Goal: Find contact information: Find contact information

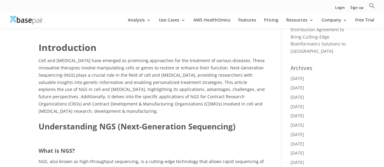
scroll to position [212, 0]
click at [90, 80] on span "Cell and gene therapy have emerged as promising approaches for the treatment of…" at bounding box center [152, 86] width 226 height 56
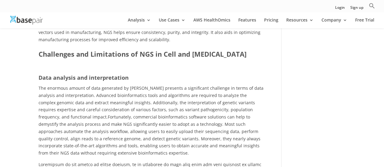
scroll to position [920, 0]
click at [152, 56] on b "Challenges and Limitations of NGS in Cell and Gene Therapy" at bounding box center [143, 54] width 208 height 9
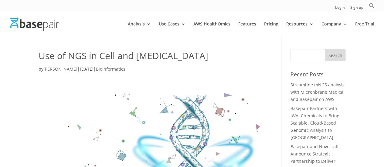
scroll to position [0, 0]
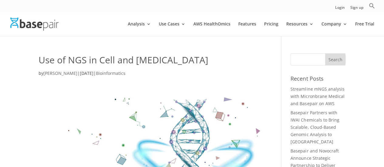
click at [141, 61] on h1 "Use of NGS in Cell and Gene Therapy" at bounding box center [152, 61] width 226 height 16
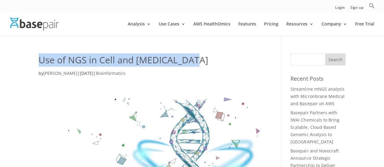
drag, startPoint x: 36, startPoint y: 61, endPoint x: 202, endPoint y: 60, distance: 165.8
copy h1 "Use of NGS in Cell and Gene Therapy"
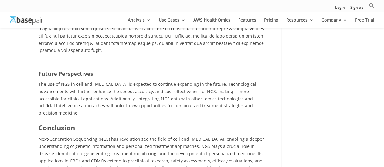
scroll to position [1423, 0]
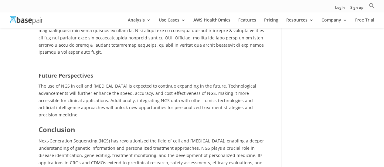
click at [157, 90] on p "The use of NGS in cell and gene therapy is expected to continue expanding in th…" at bounding box center [152, 101] width 226 height 36
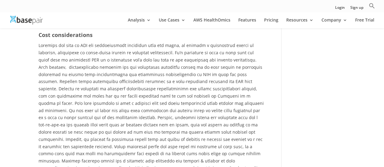
scroll to position [1285, 0]
click at [342, 79] on link "Contact Us" at bounding box center [358, 78] width 61 height 12
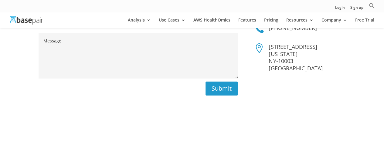
scroll to position [112, 0]
